Goal: Obtain resource: Download file/media

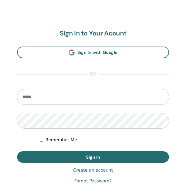
scroll to position [283, 0]
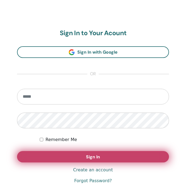
type input "**********"
click at [66, 153] on button "Sign In" at bounding box center [93, 156] width 152 height 11
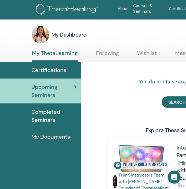
scroll to position [0, 138]
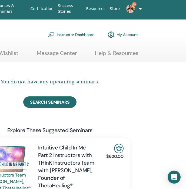
click at [80, 32] on link "Instructor Dashboard" at bounding box center [71, 35] width 46 height 12
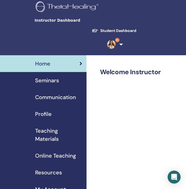
click at [45, 85] on link "Seminars" at bounding box center [43, 80] width 86 height 17
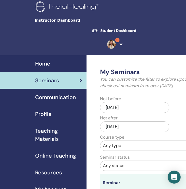
click at [42, 137] on span "Teaching Materials" at bounding box center [58, 134] width 47 height 16
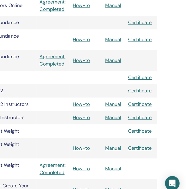
scroll to position [500, 125]
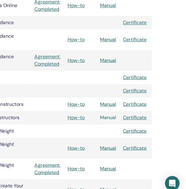
click at [118, 118] on link "Manual" at bounding box center [117, 118] width 14 height 6
